Goal: Task Accomplishment & Management: Manage account settings

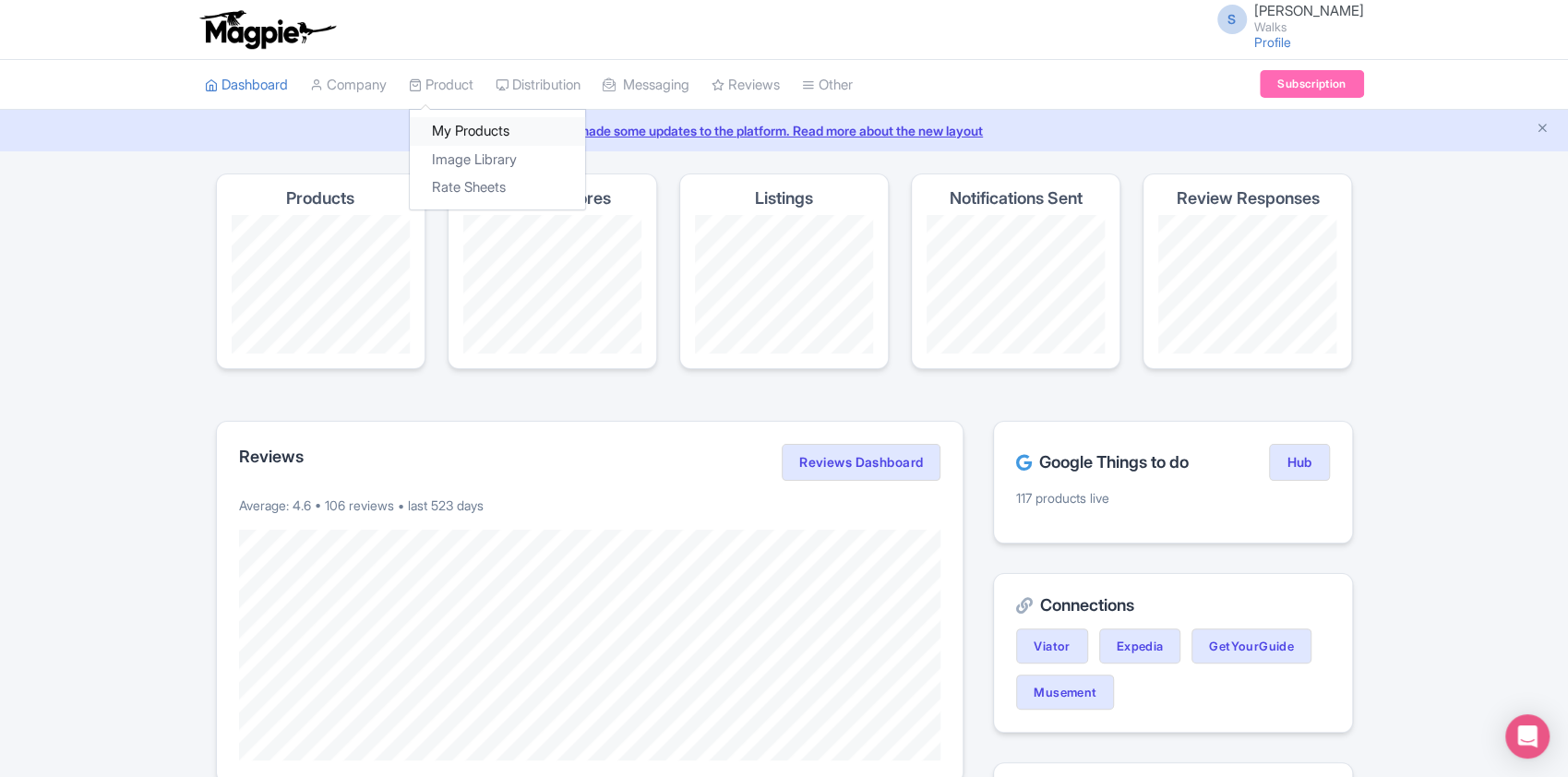
click at [488, 138] on link "My Products" at bounding box center [497, 131] width 176 height 29
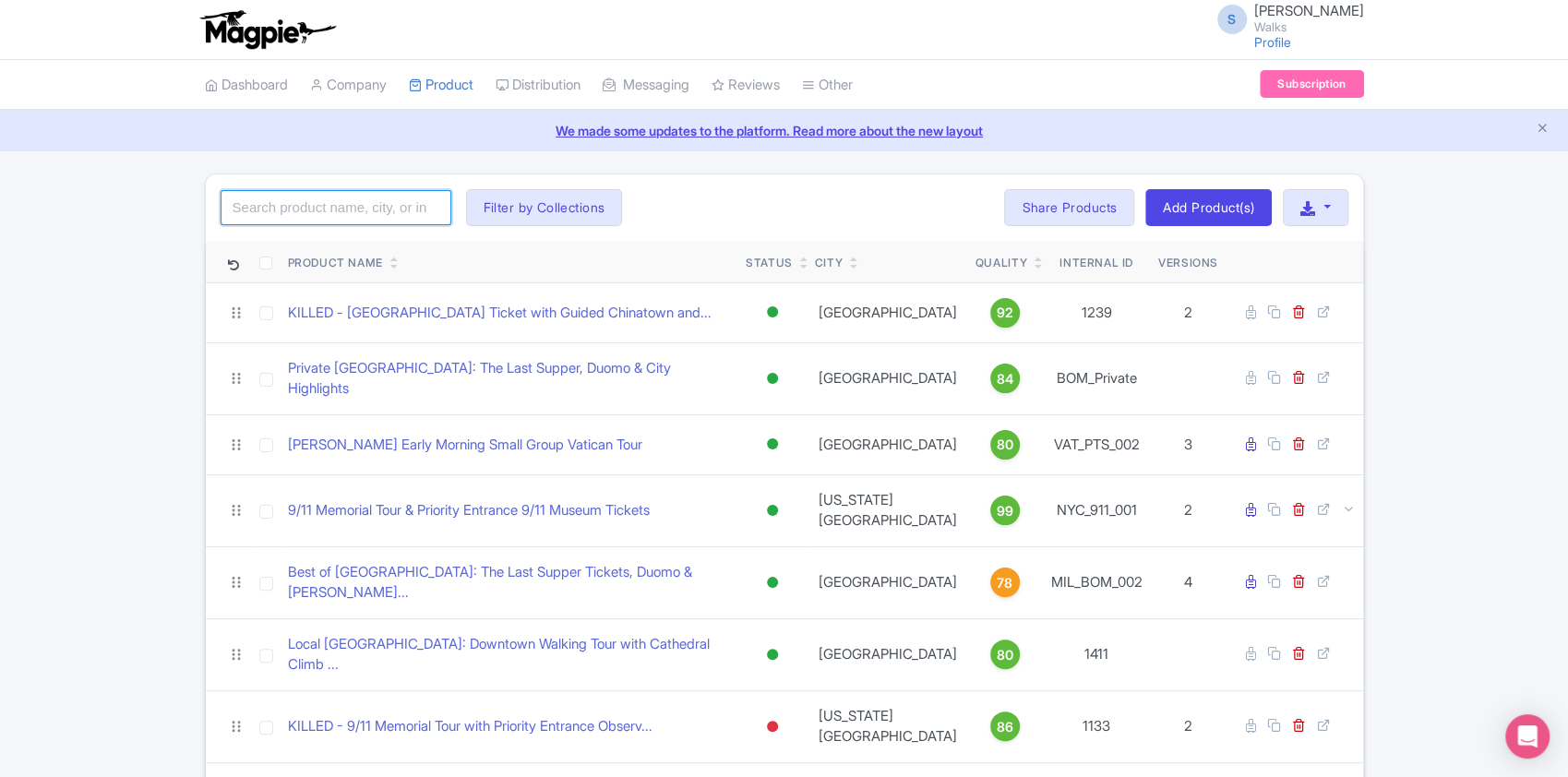
click at [381, 219] on input "search" at bounding box center [335, 208] width 231 height 35
paste input "SJN_SJU_001"
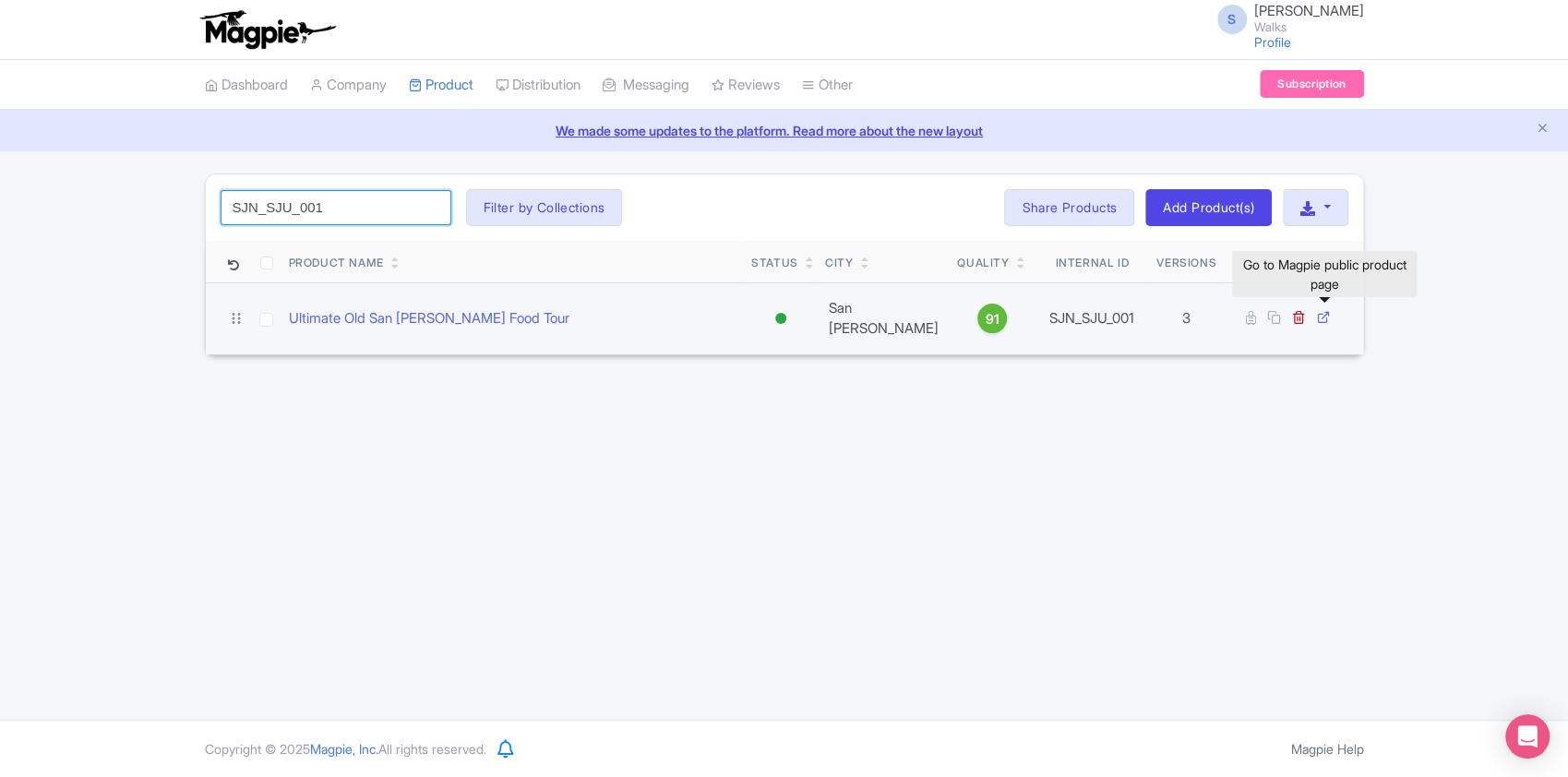
type input "SJN_SJU_001"
click at [1325, 310] on icon at bounding box center [1324, 317] width 14 height 14
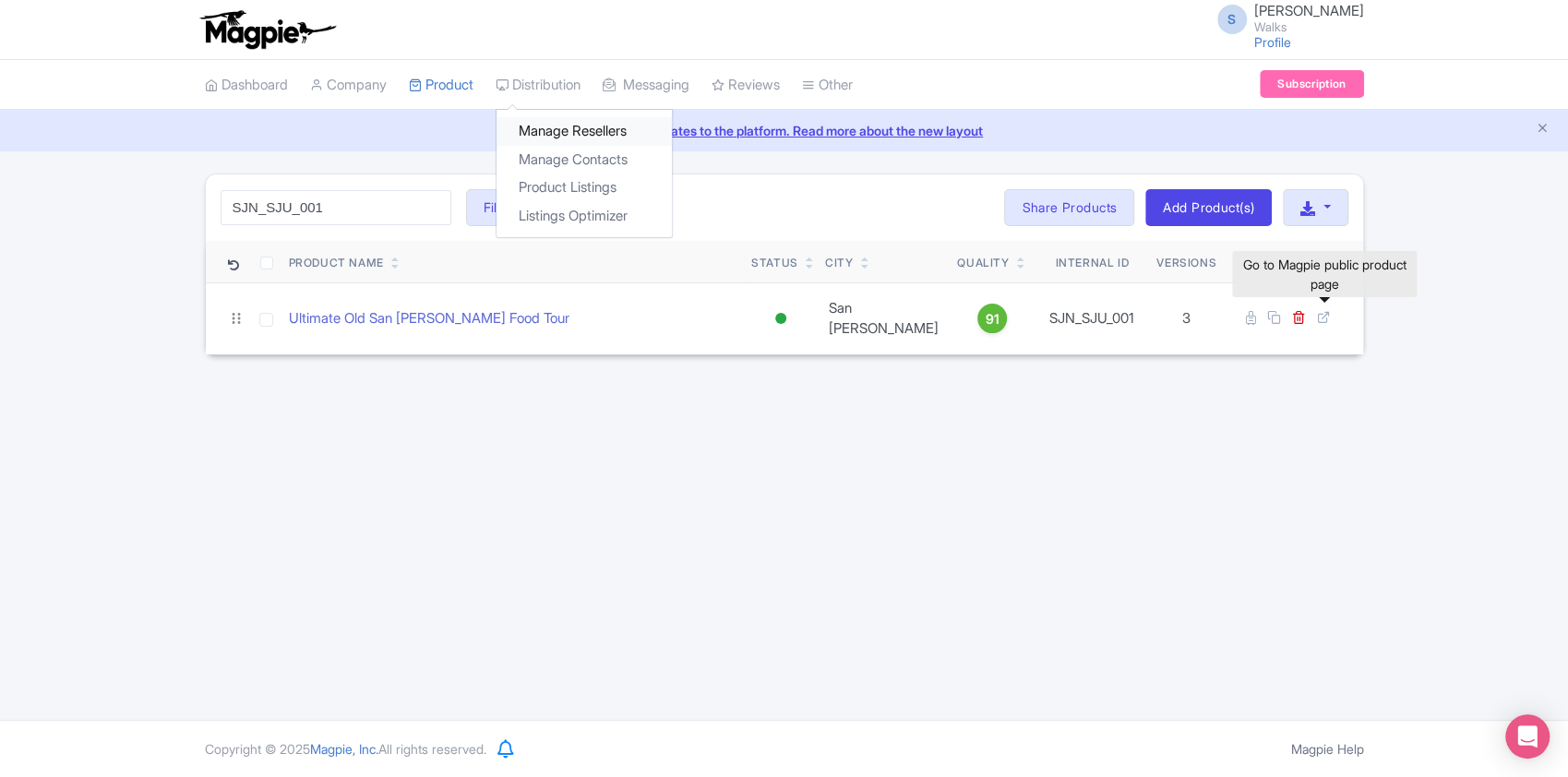
click at [578, 136] on link "Manage Resellers" at bounding box center [584, 131] width 176 height 29
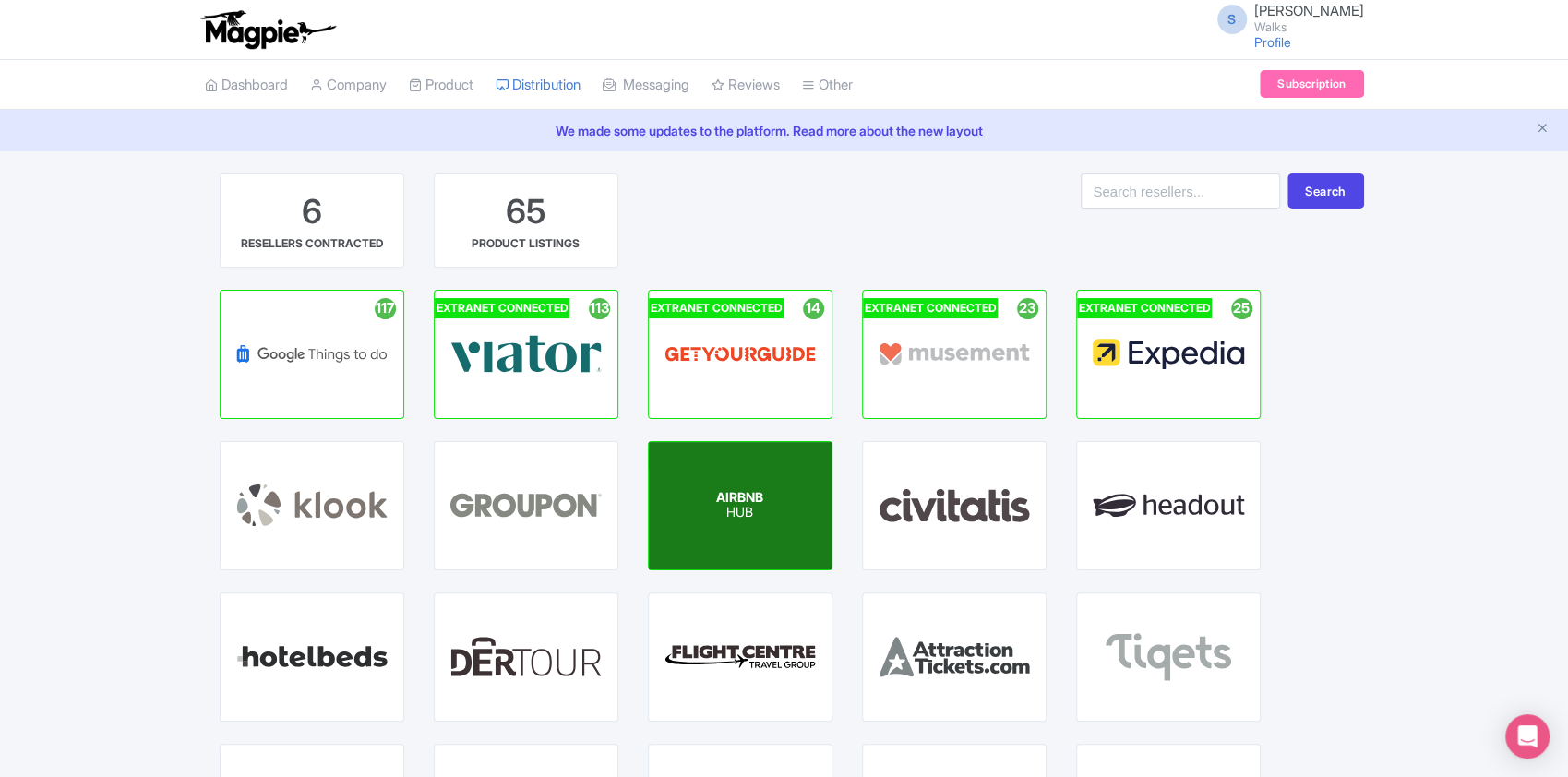
click at [752, 524] on div "AIRBNB HUB" at bounding box center [740, 506] width 182 height 127
